Goal: Task Accomplishment & Management: Use online tool/utility

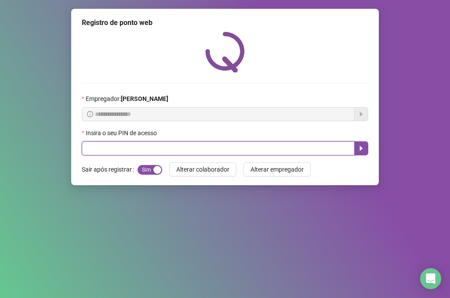
click at [176, 146] on input "text" at bounding box center [218, 148] width 273 height 14
type input "*****"
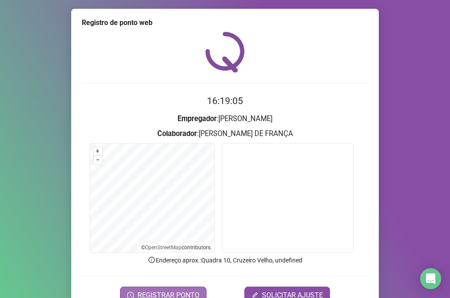
click at [177, 292] on span "REGISTRAR PONTO" at bounding box center [169, 295] width 62 height 11
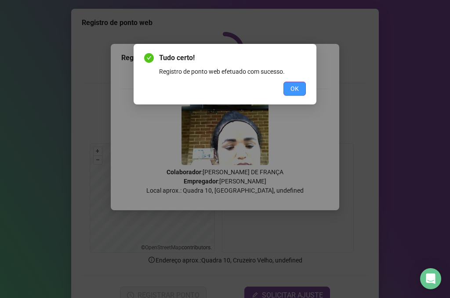
click at [297, 89] on span "OK" at bounding box center [294, 89] width 8 height 10
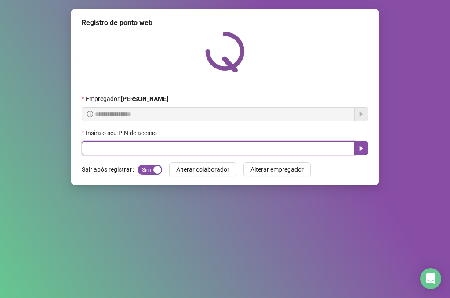
click at [118, 148] on input "text" at bounding box center [218, 148] width 273 height 14
type input "*****"
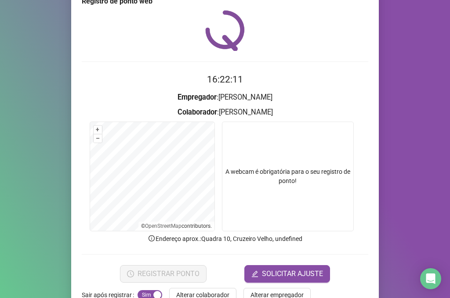
scroll to position [45, 0]
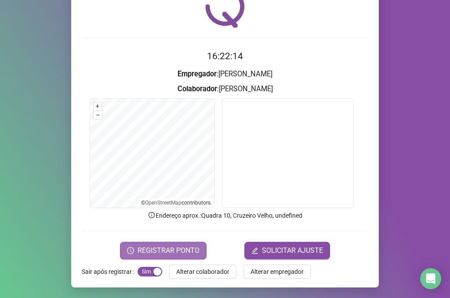
click at [169, 250] on span "REGISTRAR PONTO" at bounding box center [169, 251] width 62 height 11
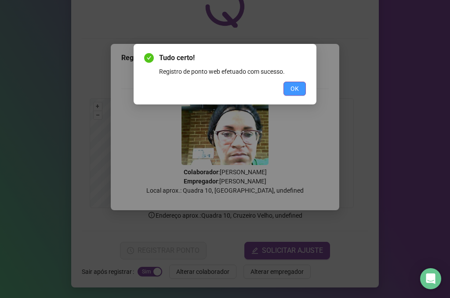
click at [292, 90] on span "OK" at bounding box center [294, 89] width 8 height 10
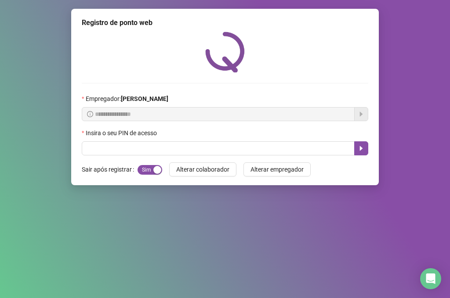
scroll to position [0, 0]
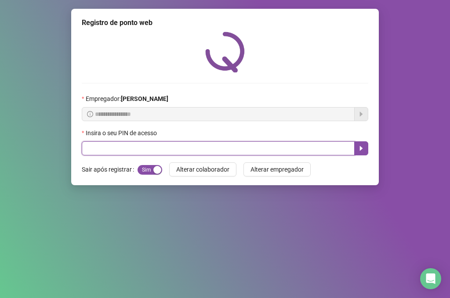
click at [157, 151] on input "text" at bounding box center [218, 148] width 273 height 14
type input "*****"
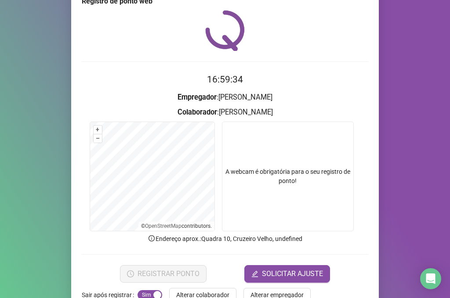
scroll to position [44, 0]
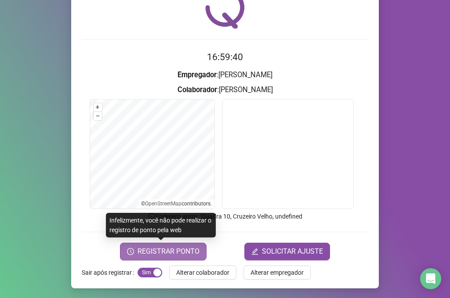
click at [171, 250] on span "REGISTRAR PONTO" at bounding box center [169, 251] width 62 height 11
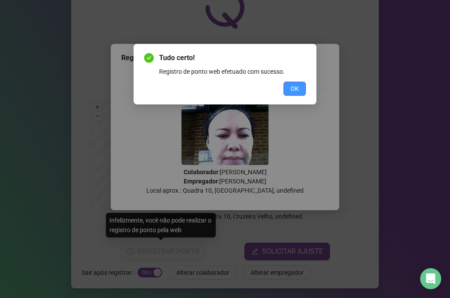
click at [299, 86] on button "OK" at bounding box center [294, 89] width 22 height 14
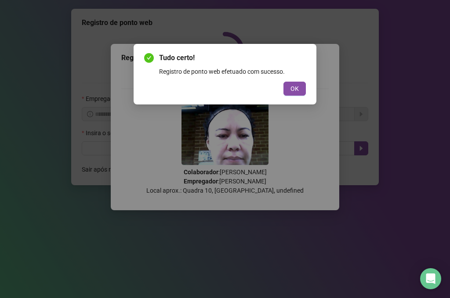
scroll to position [0, 0]
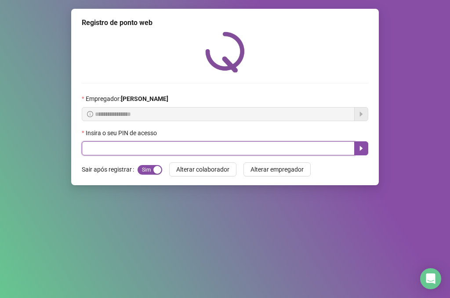
click at [190, 146] on input "text" at bounding box center [218, 148] width 273 height 14
type input "*****"
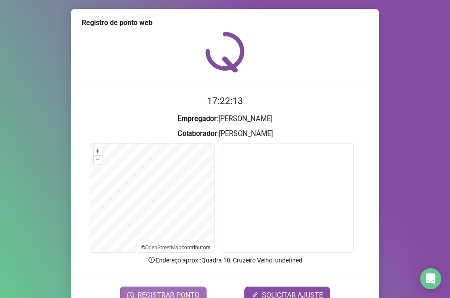
click at [184, 295] on span "REGISTRAR PONTO" at bounding box center [169, 295] width 62 height 11
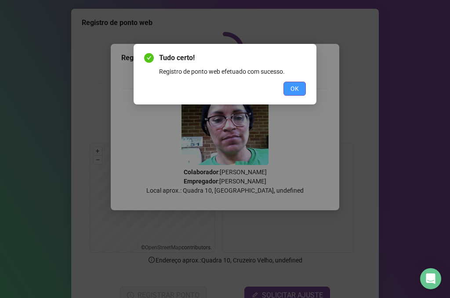
click at [294, 91] on span "OK" at bounding box center [294, 89] width 8 height 10
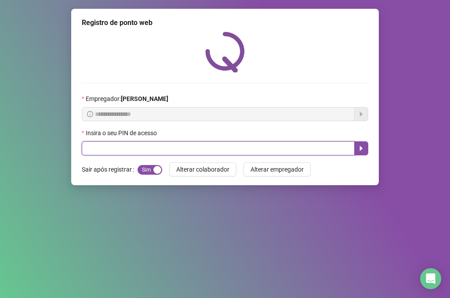
click at [175, 150] on input "text" at bounding box center [218, 148] width 273 height 14
type input "*****"
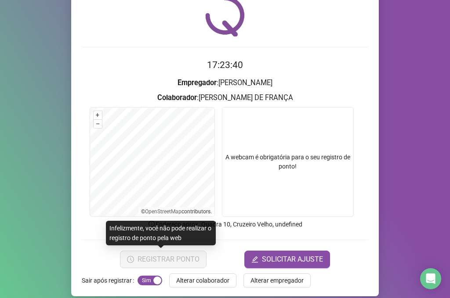
scroll to position [44, 0]
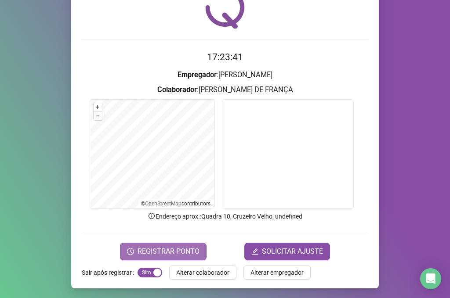
click at [167, 254] on span "REGISTRAR PONTO" at bounding box center [169, 251] width 62 height 11
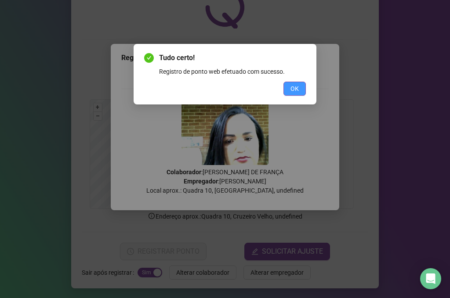
click at [293, 94] on button "OK" at bounding box center [294, 89] width 22 height 14
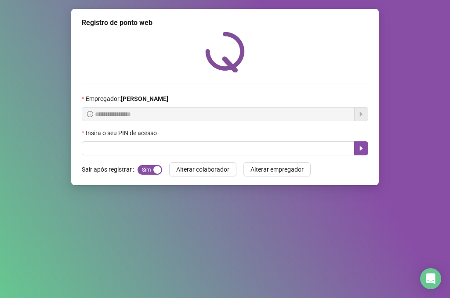
scroll to position [0, 0]
